Goal: Use online tool/utility: Utilize a website feature to perform a specific function

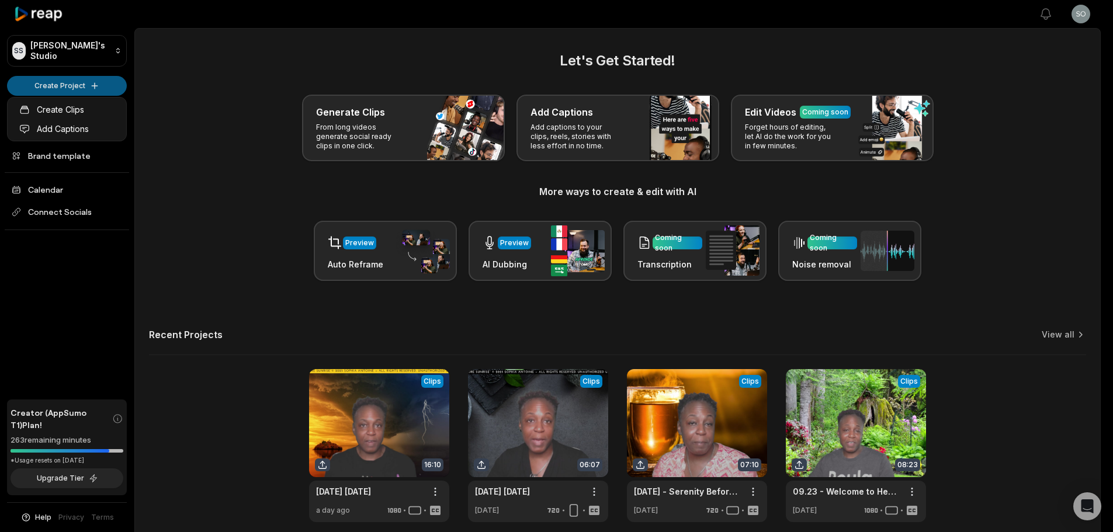
click at [91, 86] on html "SS Sophia's Studio Create Project Home Projects Brand template Calendar Connect…" at bounding box center [556, 266] width 1113 height 532
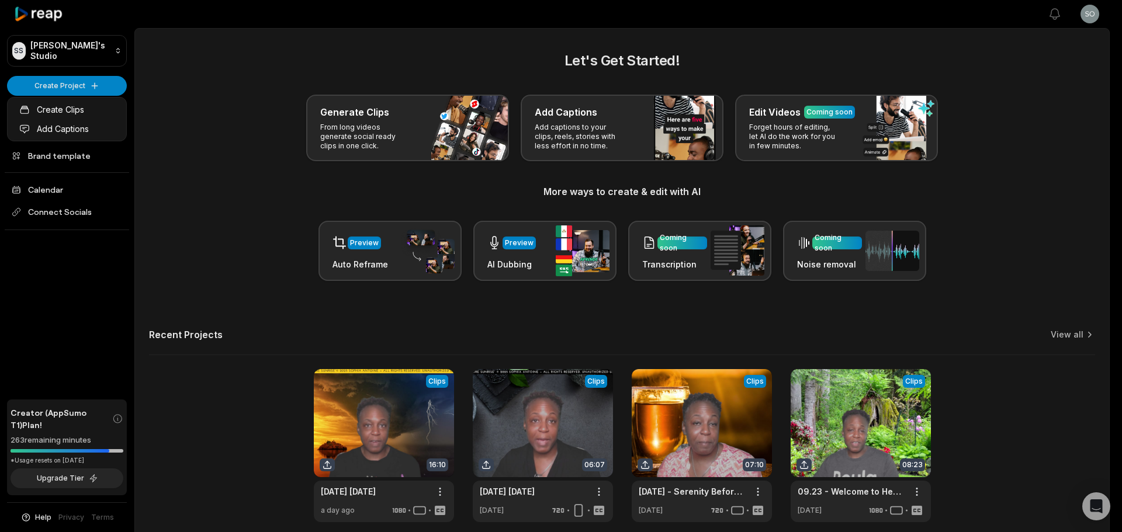
click at [89, 85] on html "SS Sophia's Studio Create Project Home Projects Brand template Calendar Connect…" at bounding box center [561, 266] width 1122 height 532
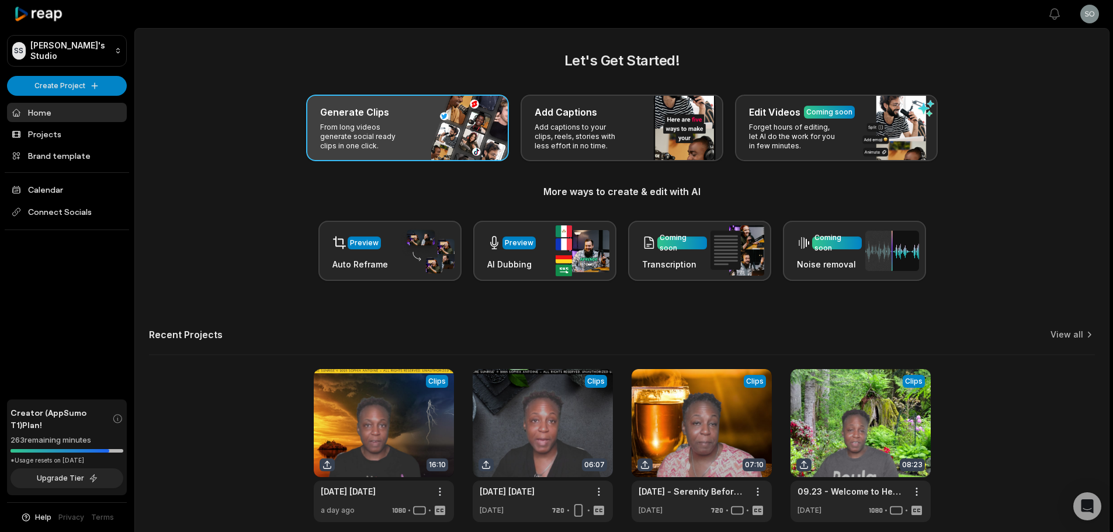
click at [406, 123] on p "From long videos generate social ready clips in one click." at bounding box center [365, 137] width 91 height 28
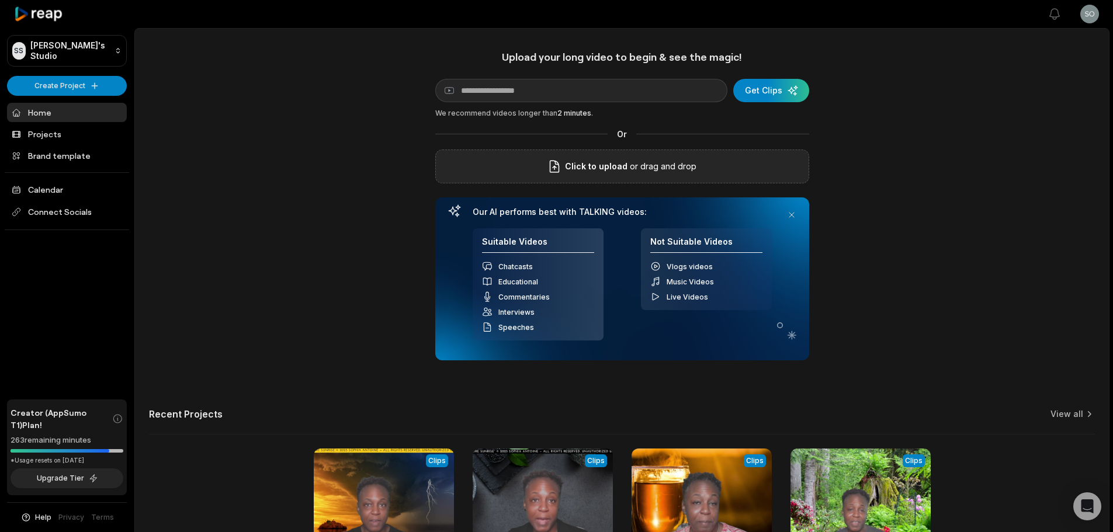
click at [655, 166] on p "or drag and drop" at bounding box center [662, 167] width 69 height 14
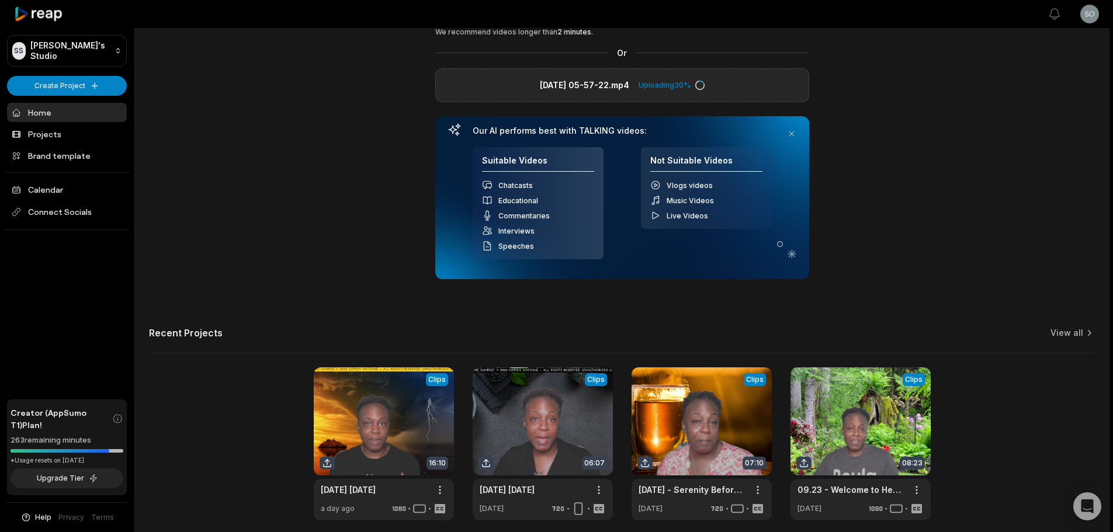
scroll to position [130, 0]
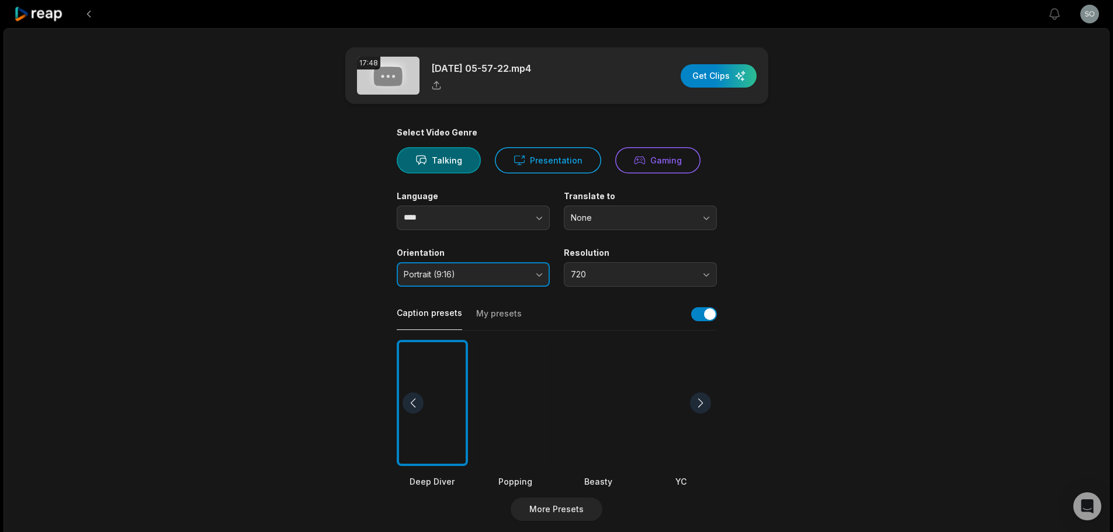
click at [532, 272] on button "Portrait (9:16)" at bounding box center [473, 274] width 153 height 25
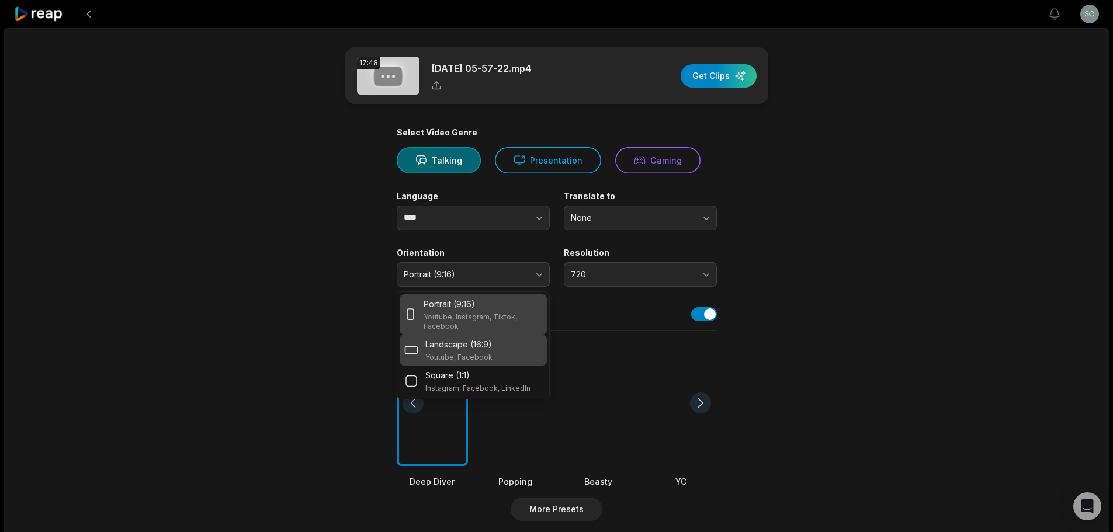
click at [454, 347] on p "Landscape (16:9)" at bounding box center [458, 344] width 67 height 12
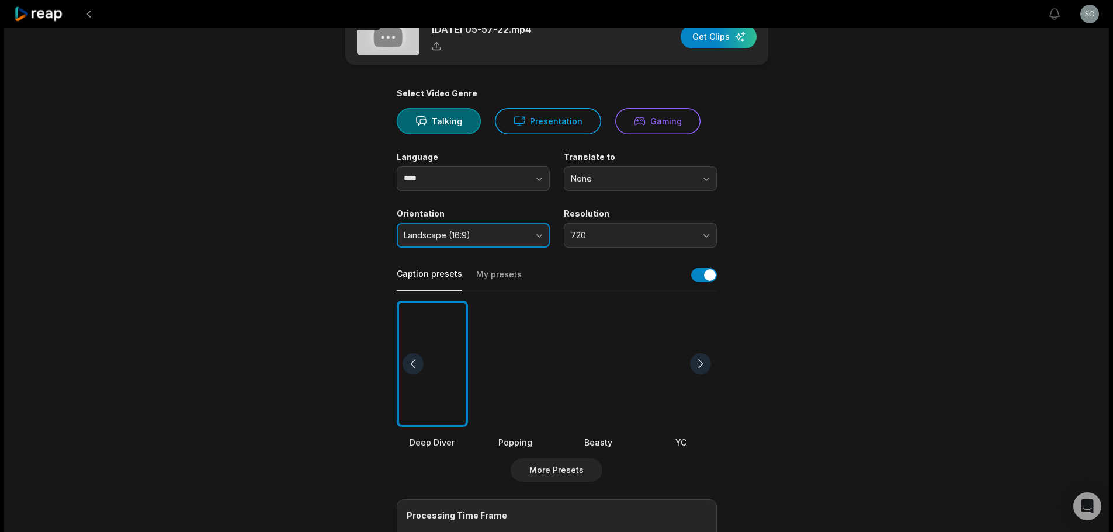
scroll to position [58, 0]
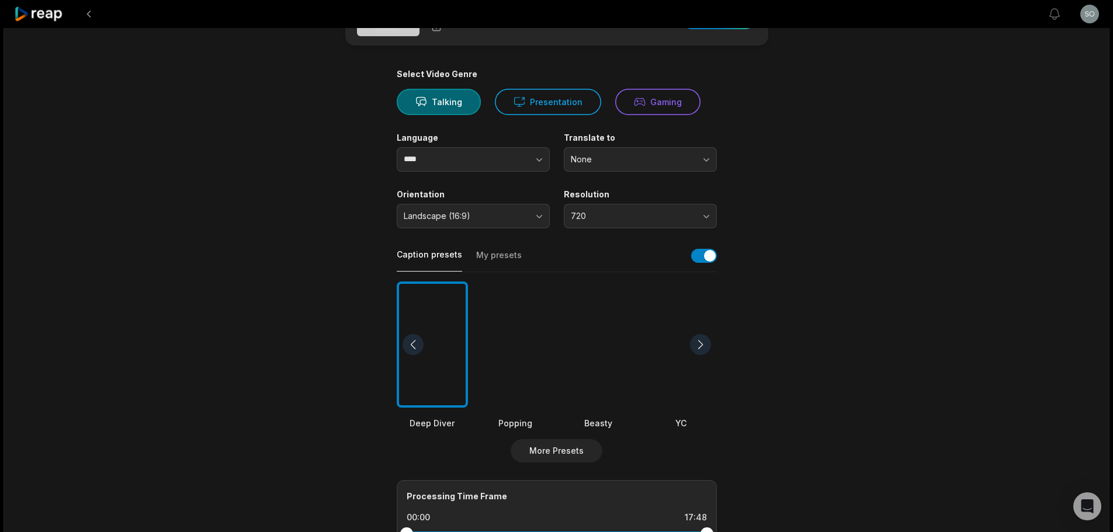
click at [702, 342] on div at bounding box center [700, 344] width 21 height 21
click at [597, 373] on div at bounding box center [598, 345] width 71 height 127
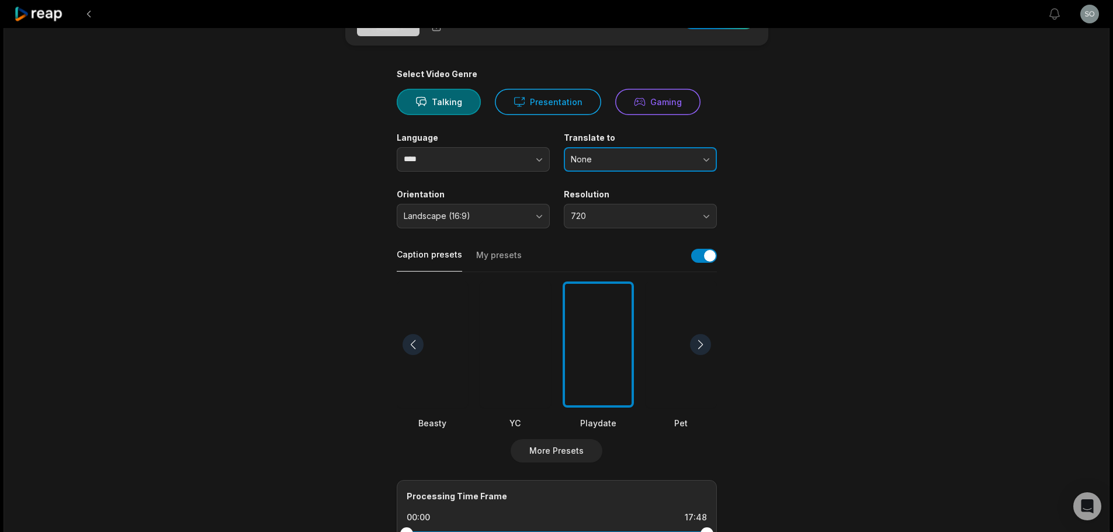
click at [656, 166] on button "None" at bounding box center [640, 159] width 153 height 25
click at [708, 156] on button "None" at bounding box center [640, 159] width 153 height 25
click at [700, 215] on button "720" at bounding box center [640, 216] width 153 height 25
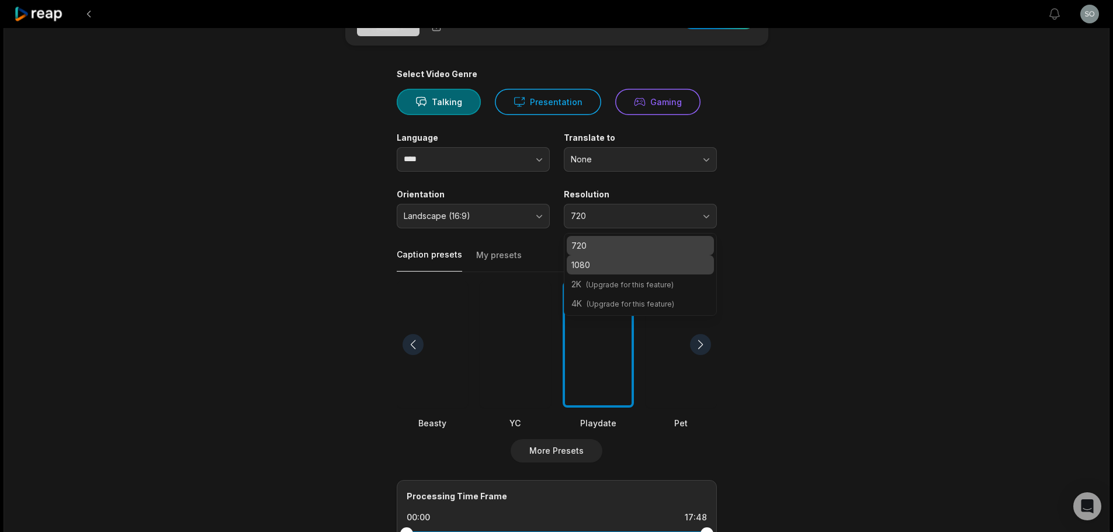
click at [636, 260] on p "1080" at bounding box center [641, 265] width 138 height 12
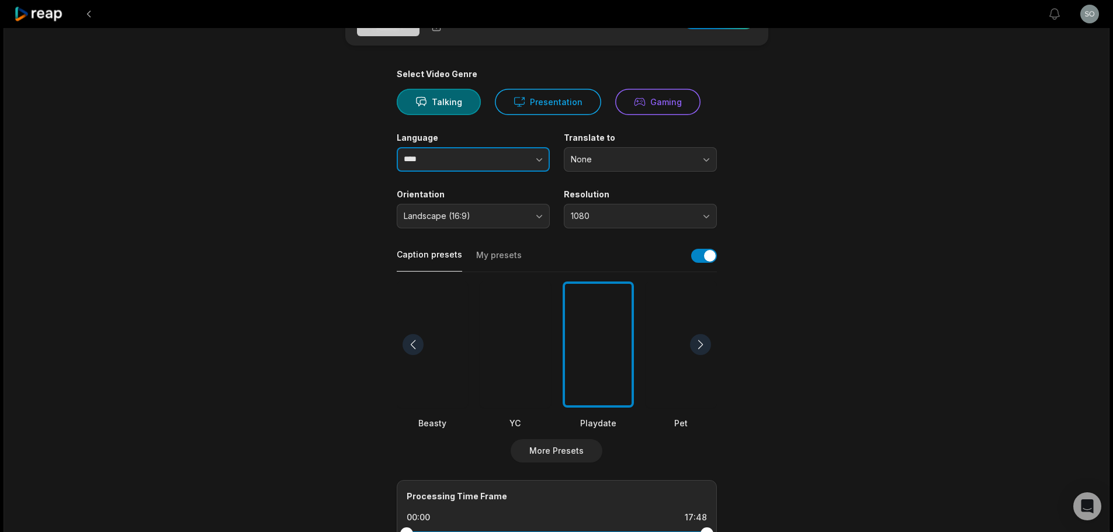
click at [522, 159] on button "button" at bounding box center [516, 159] width 67 height 25
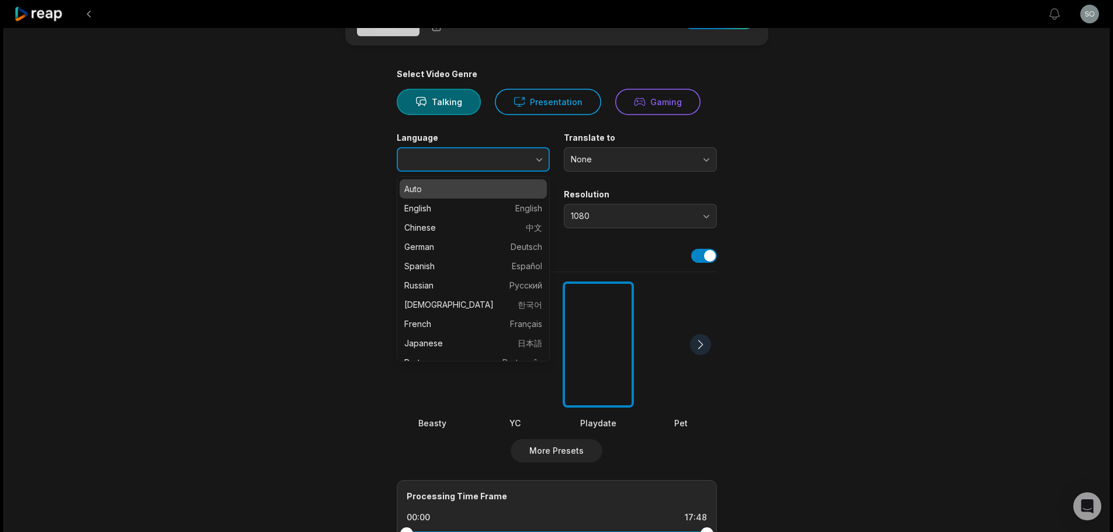
type input "****"
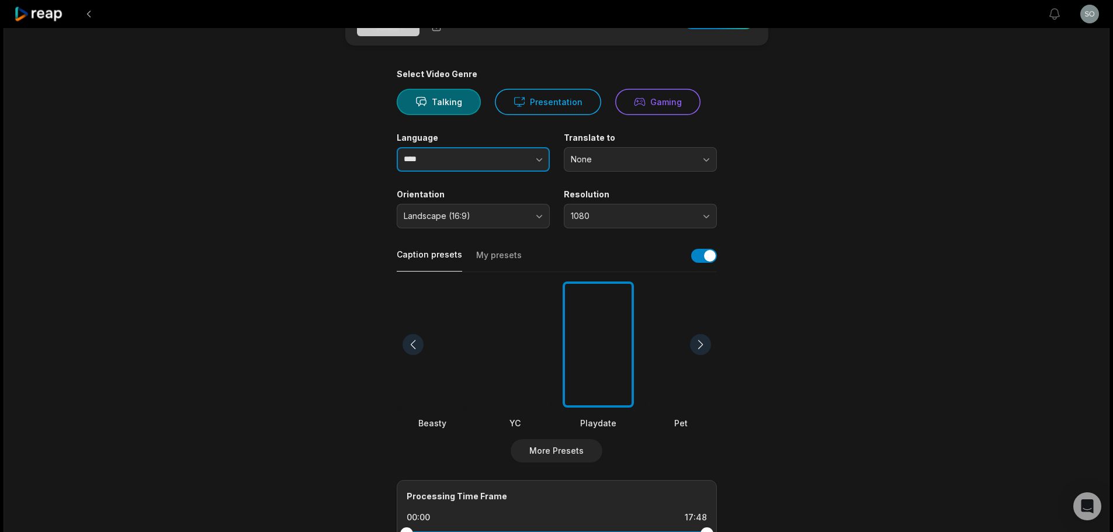
click at [522, 159] on button "button" at bounding box center [516, 159] width 67 height 25
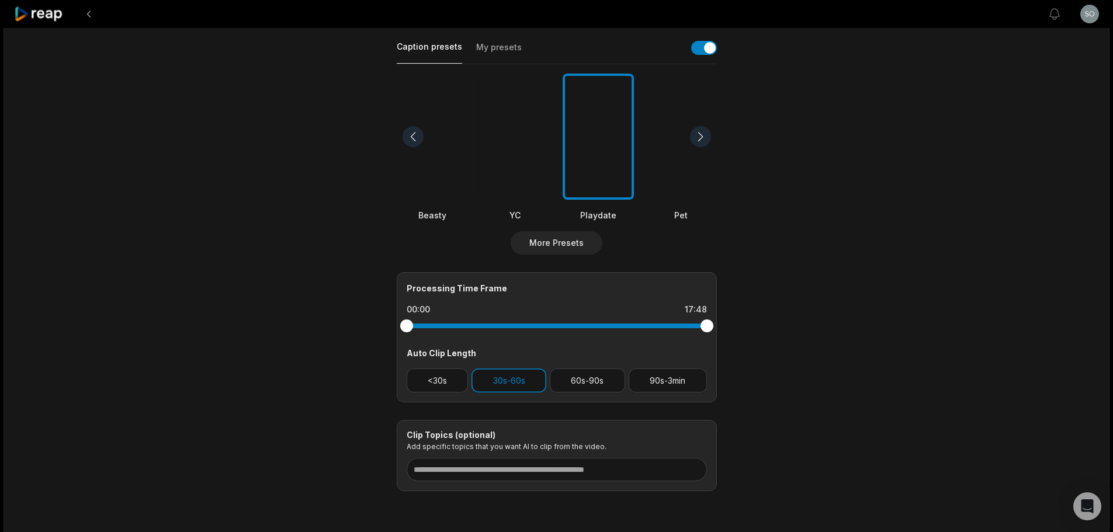
scroll to position [292, 0]
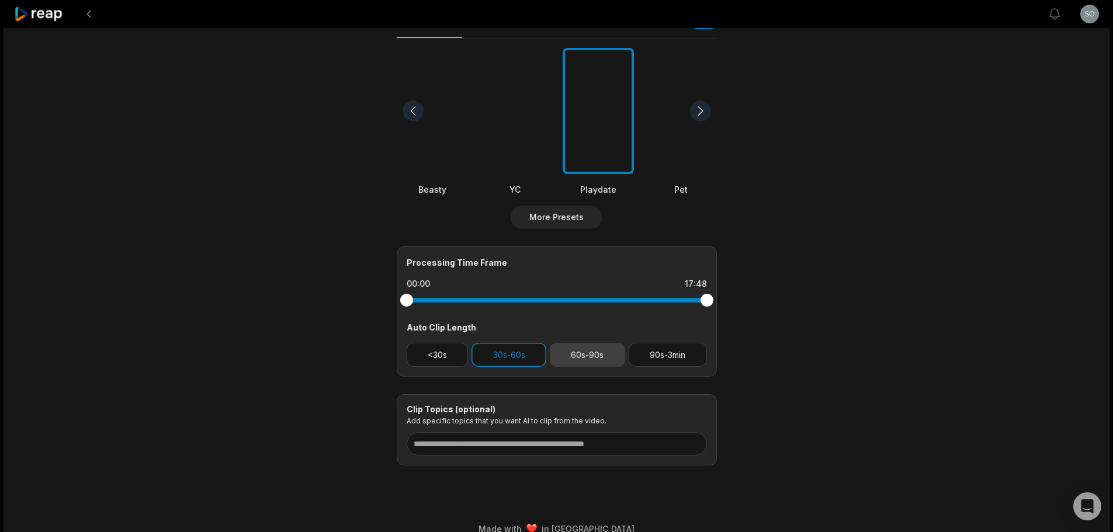
click at [593, 354] on button "60s-90s" at bounding box center [587, 355] width 75 height 24
click at [644, 358] on button "90s-3min" at bounding box center [668, 355] width 78 height 24
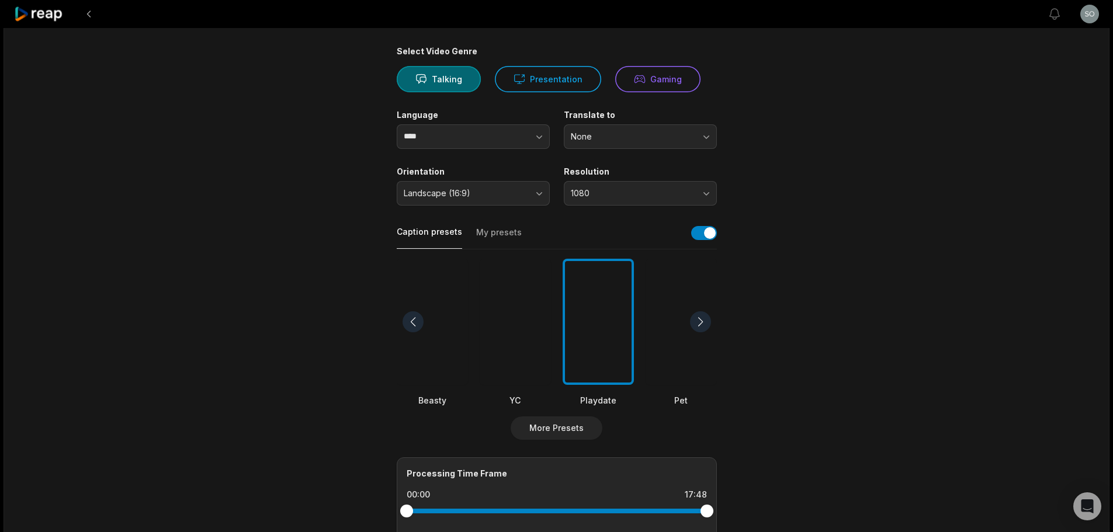
scroll to position [0, 0]
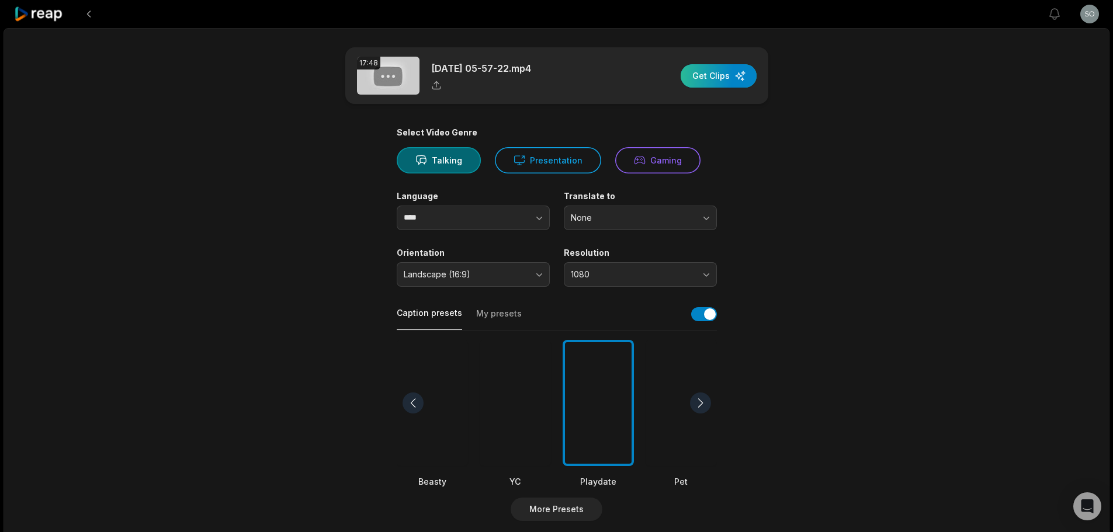
click at [720, 68] on div "button" at bounding box center [719, 75] width 76 height 23
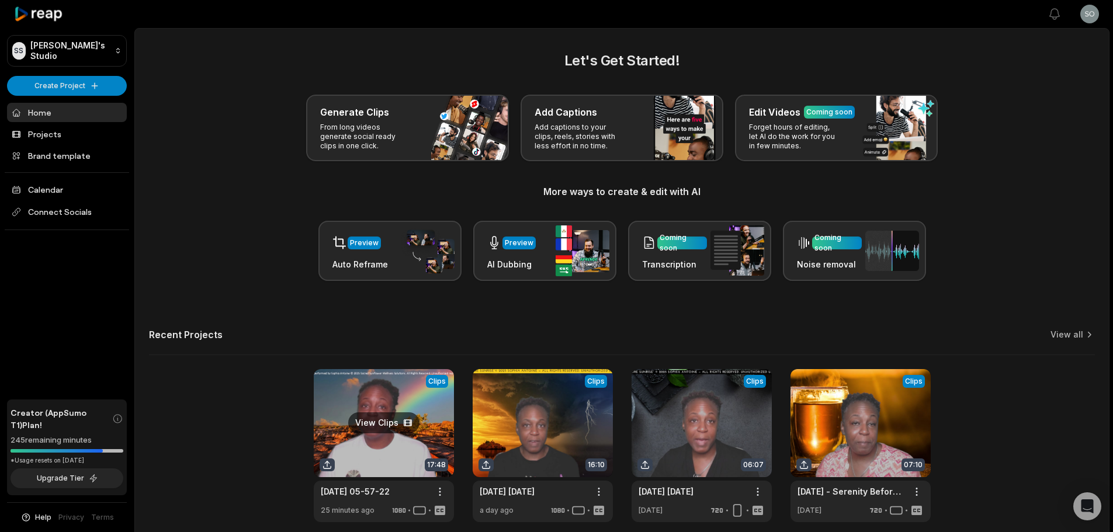
click at [365, 416] on link at bounding box center [384, 445] width 140 height 153
